Goal: Find specific page/section: Find specific page/section

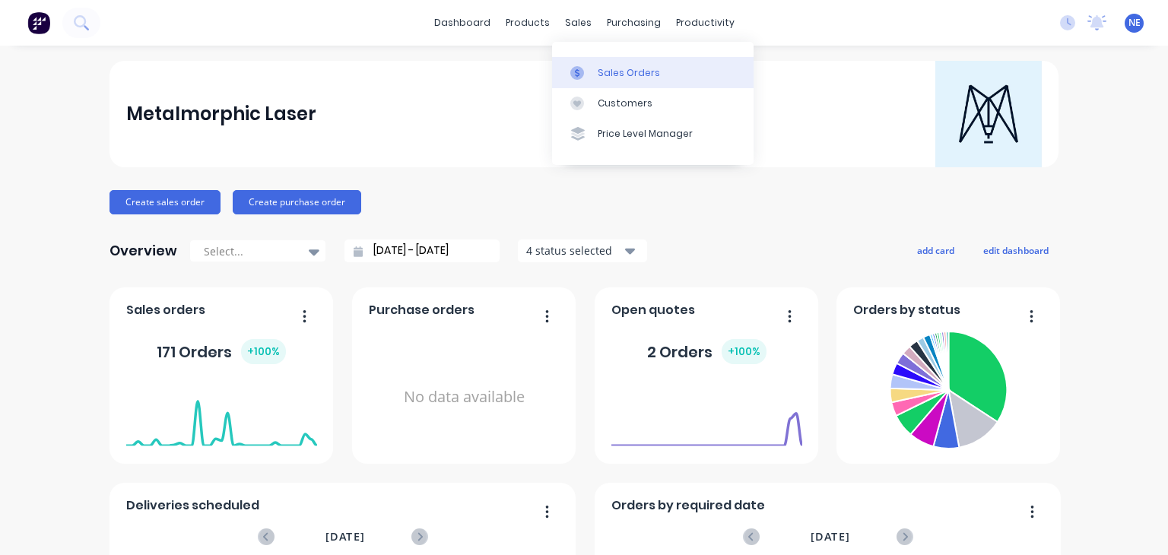
click at [644, 71] on div "Sales Orders" at bounding box center [629, 73] width 62 height 14
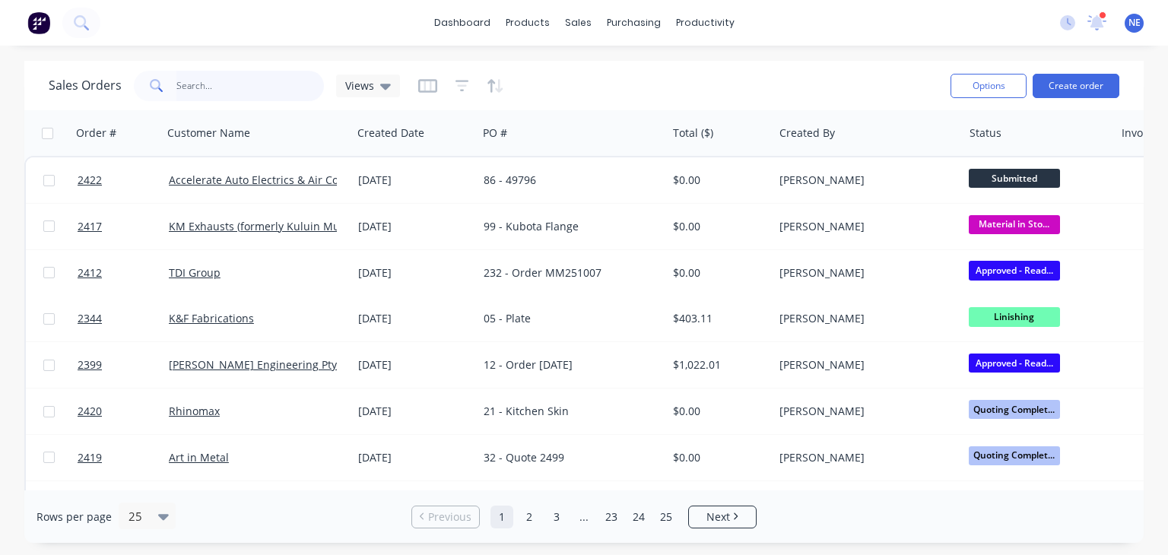
click at [238, 83] on input "text" at bounding box center [250, 86] width 148 height 30
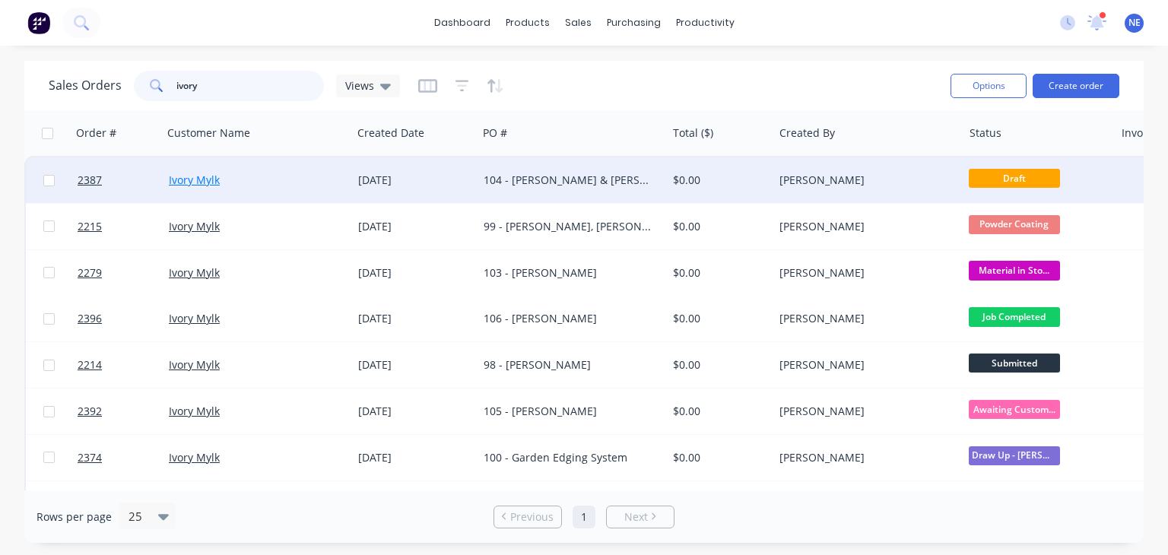
type input "ivory"
click at [210, 177] on link "Ivory Mylk" at bounding box center [194, 180] width 51 height 14
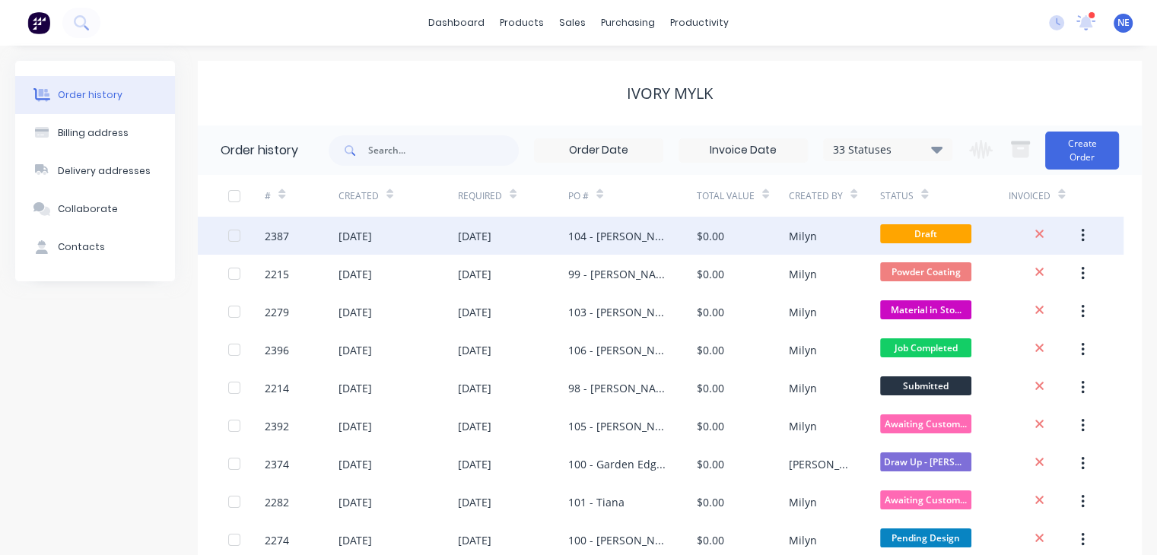
click at [597, 240] on div "104 - [PERSON_NAME] & [PERSON_NAME]" at bounding box center [617, 236] width 98 height 16
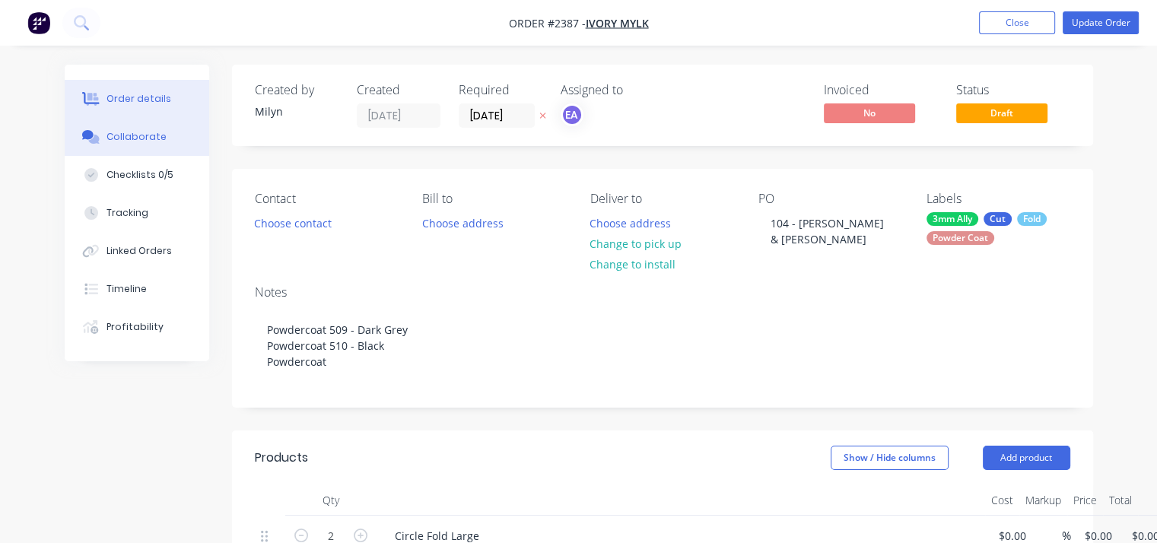
click at [157, 128] on button "Collaborate" at bounding box center [137, 137] width 144 height 38
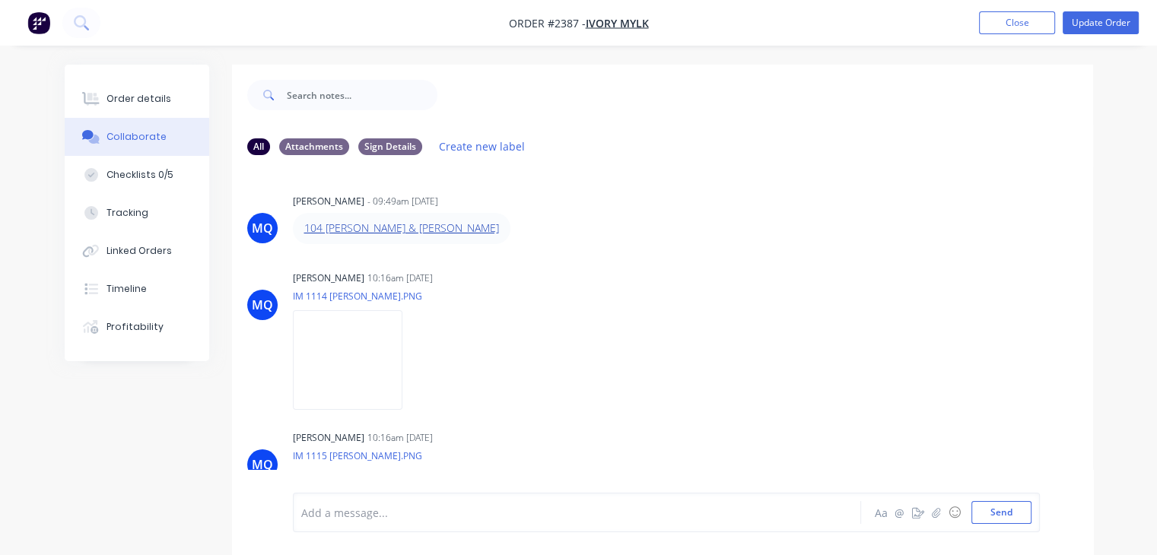
click at [398, 233] on link "104 [PERSON_NAME] & [PERSON_NAME]" at bounding box center [401, 228] width 195 height 14
